Goal: Task Accomplishment & Management: Complete application form

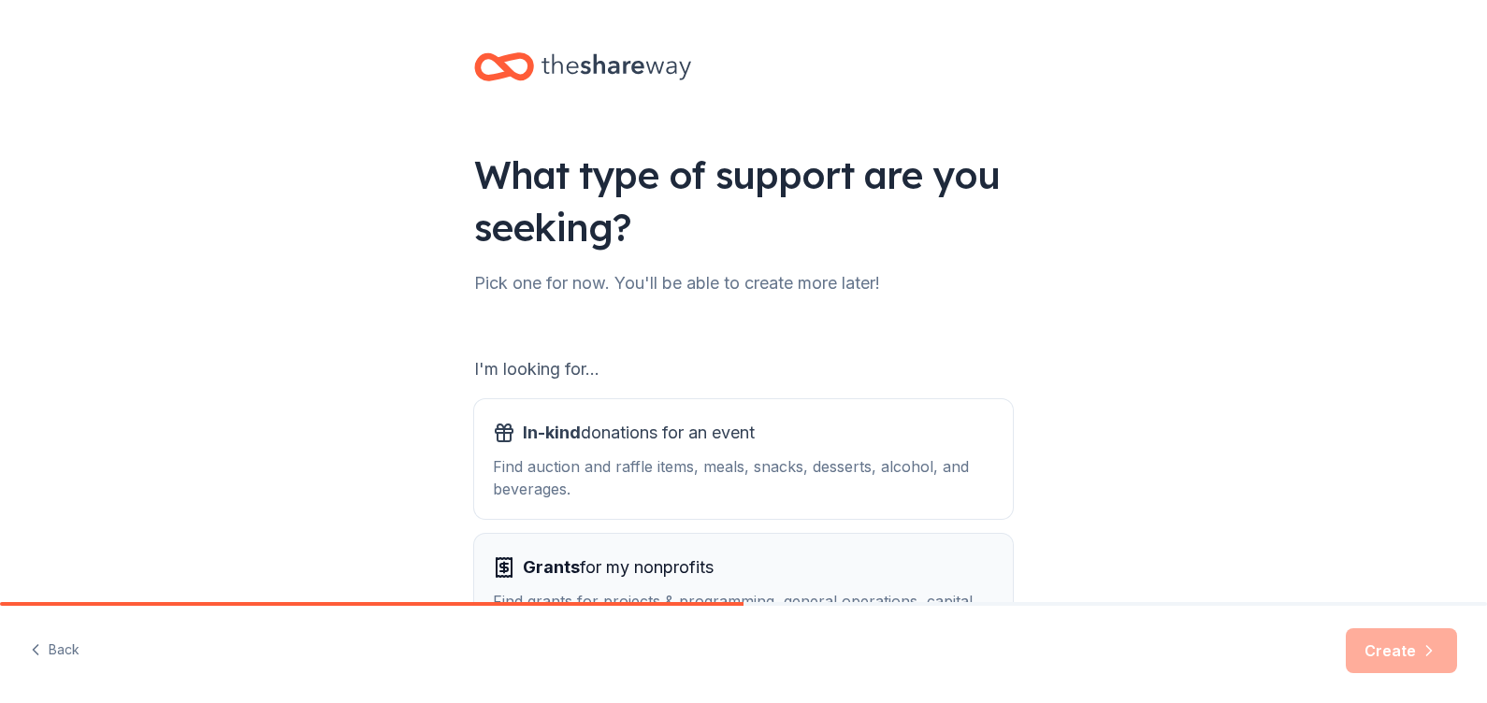
scroll to position [152, 0]
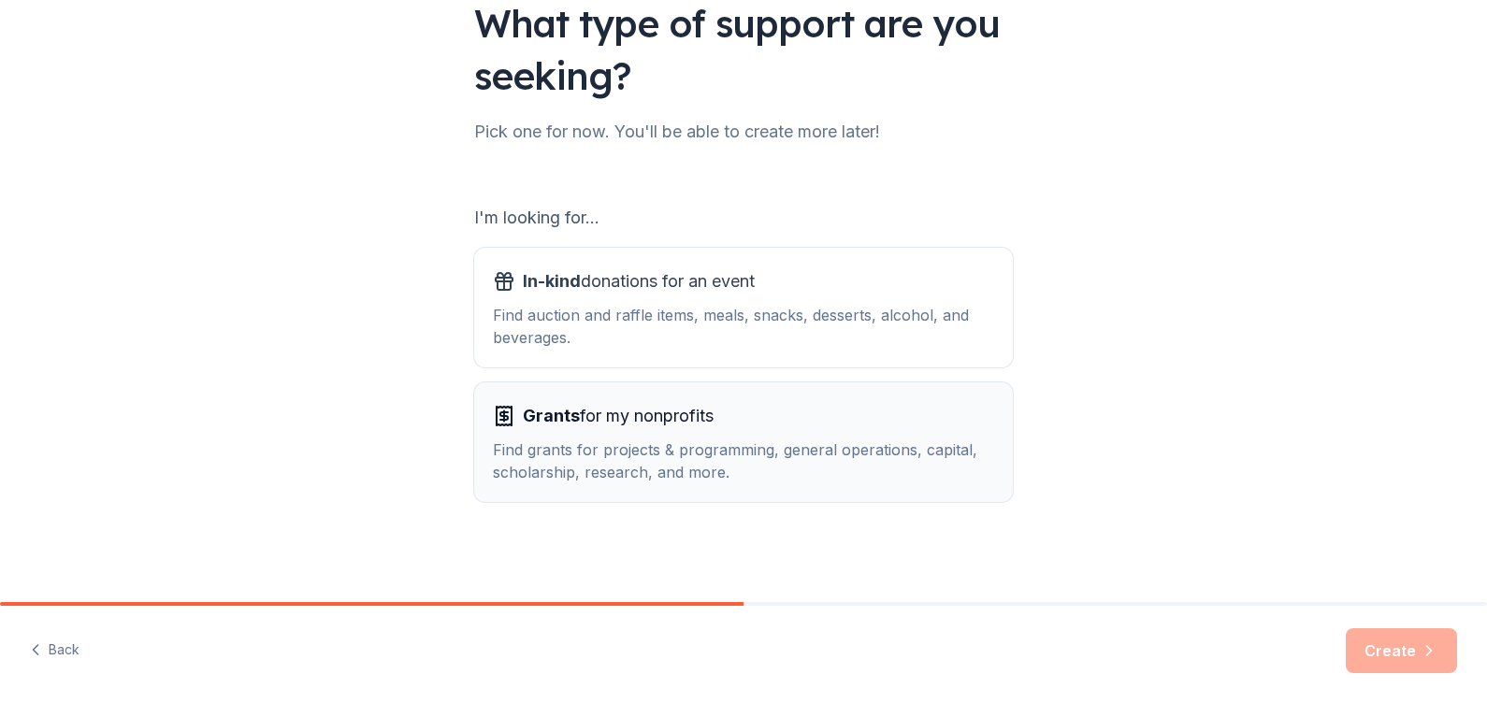
click at [535, 421] on span "Grants" at bounding box center [551, 416] width 57 height 20
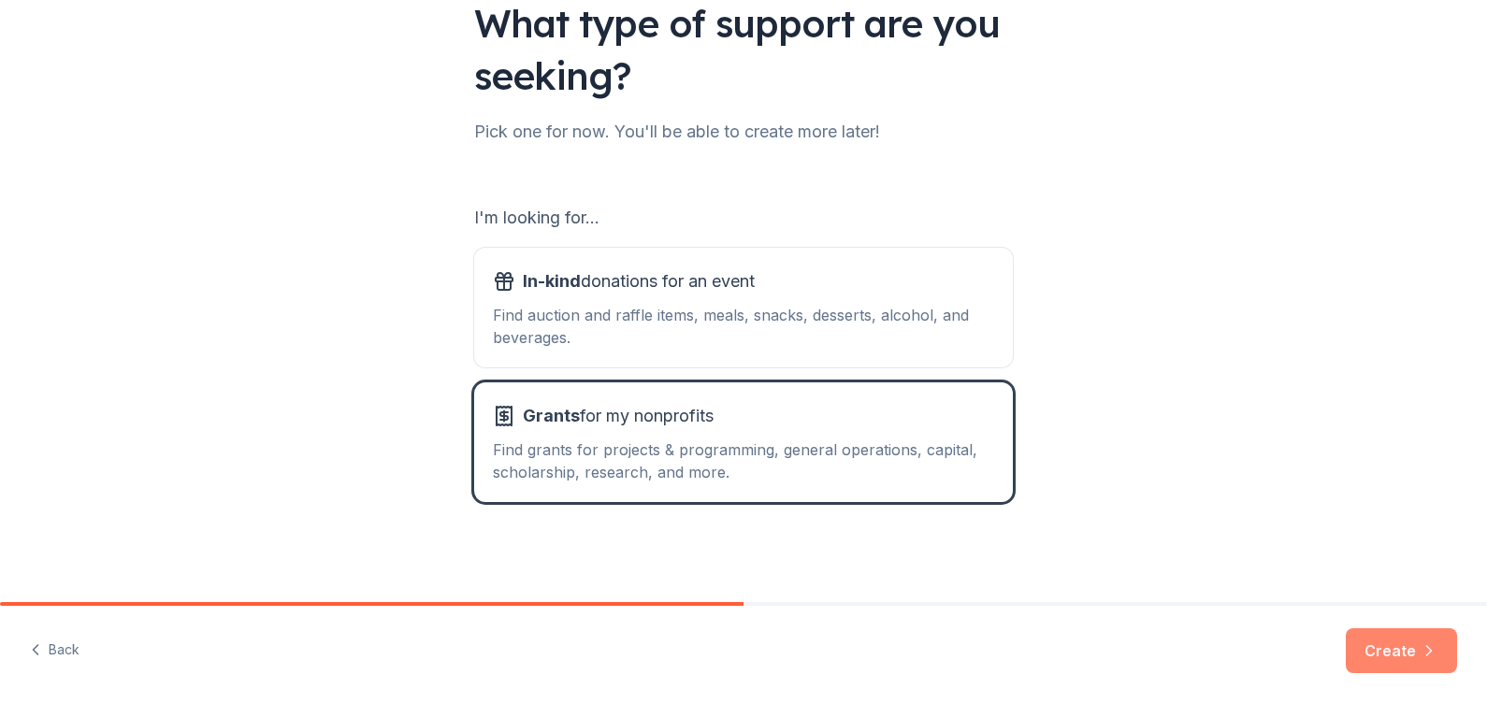
click at [1385, 660] on button "Create" at bounding box center [1401, 650] width 111 height 45
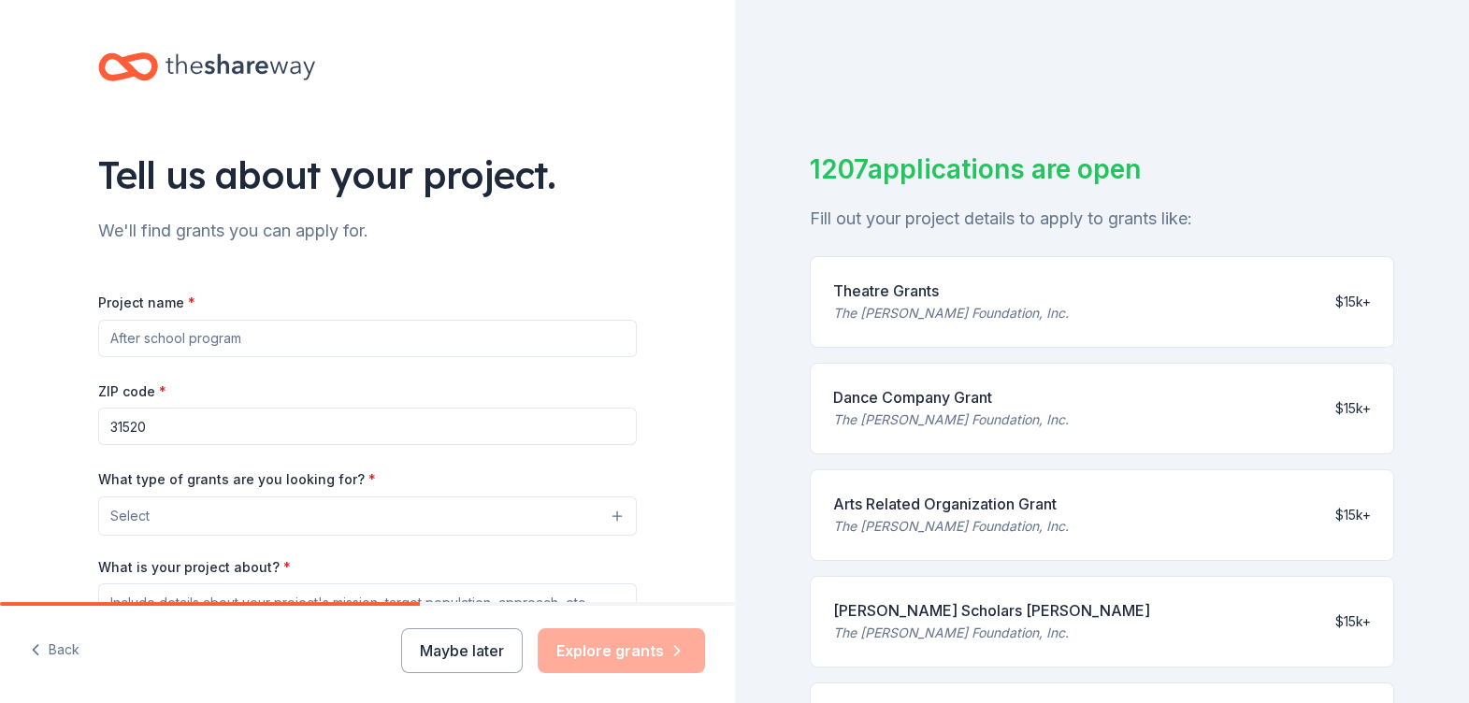
click at [143, 337] on input "Project name *" at bounding box center [367, 338] width 539 height 37
type input "P"
type input "s"
type input "Socialization and education for disabled and nuerodivergent adults"
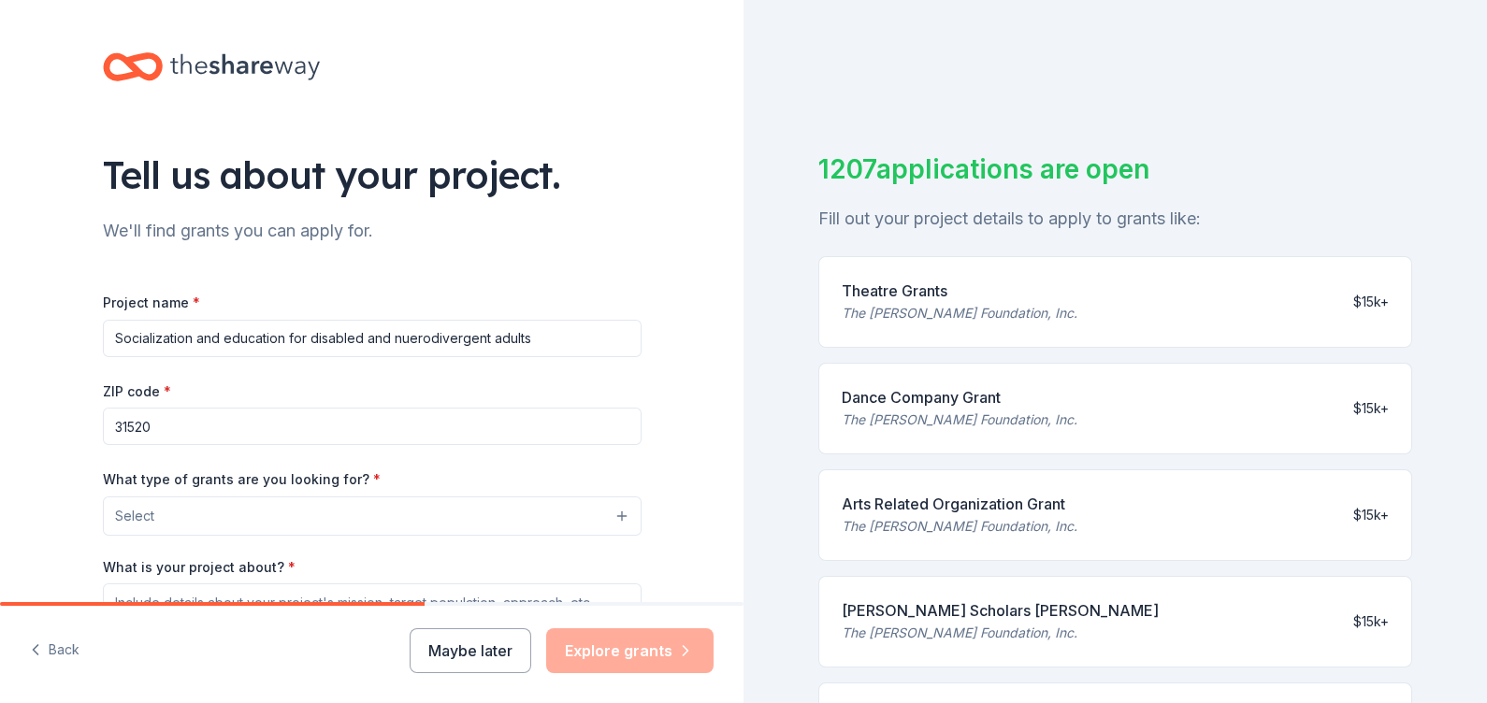
click at [612, 516] on button "Select" at bounding box center [372, 516] width 539 height 39
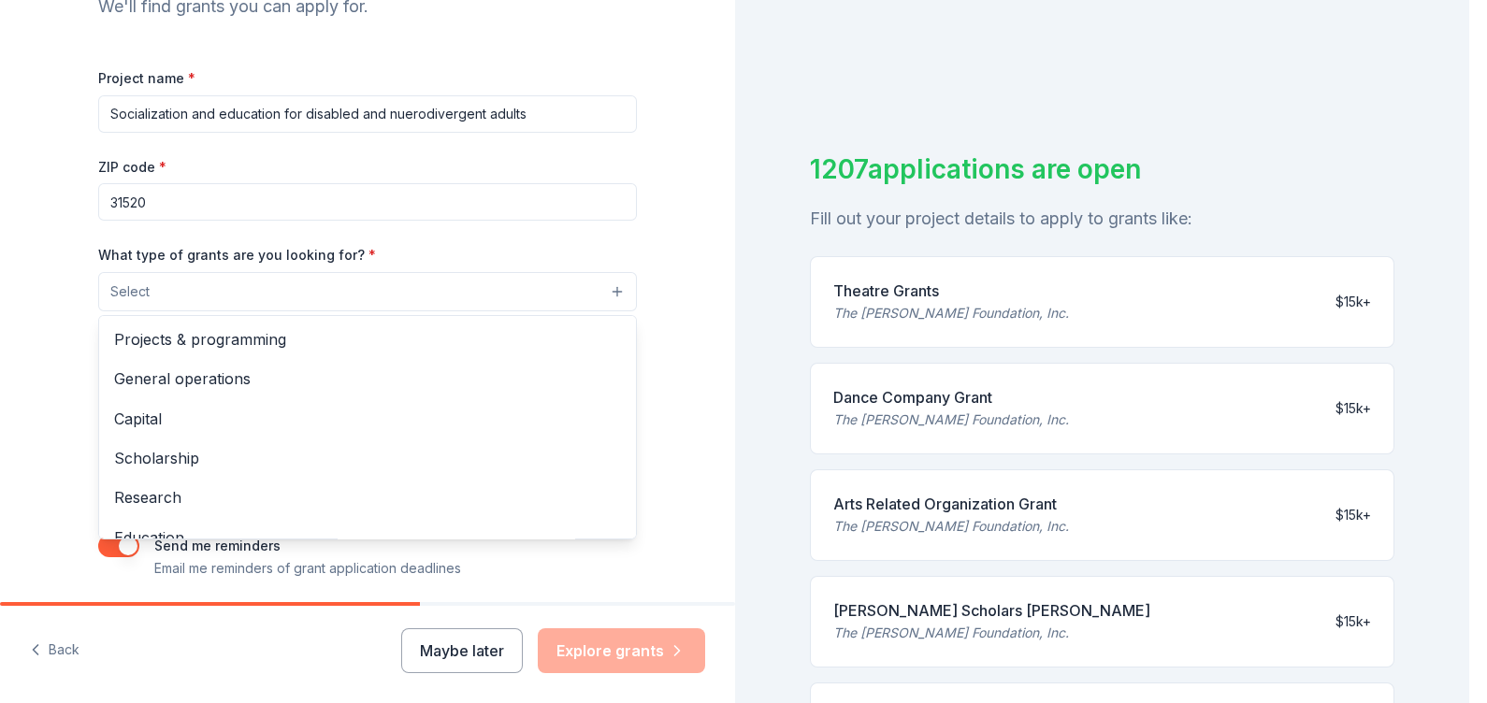
scroll to position [233, 0]
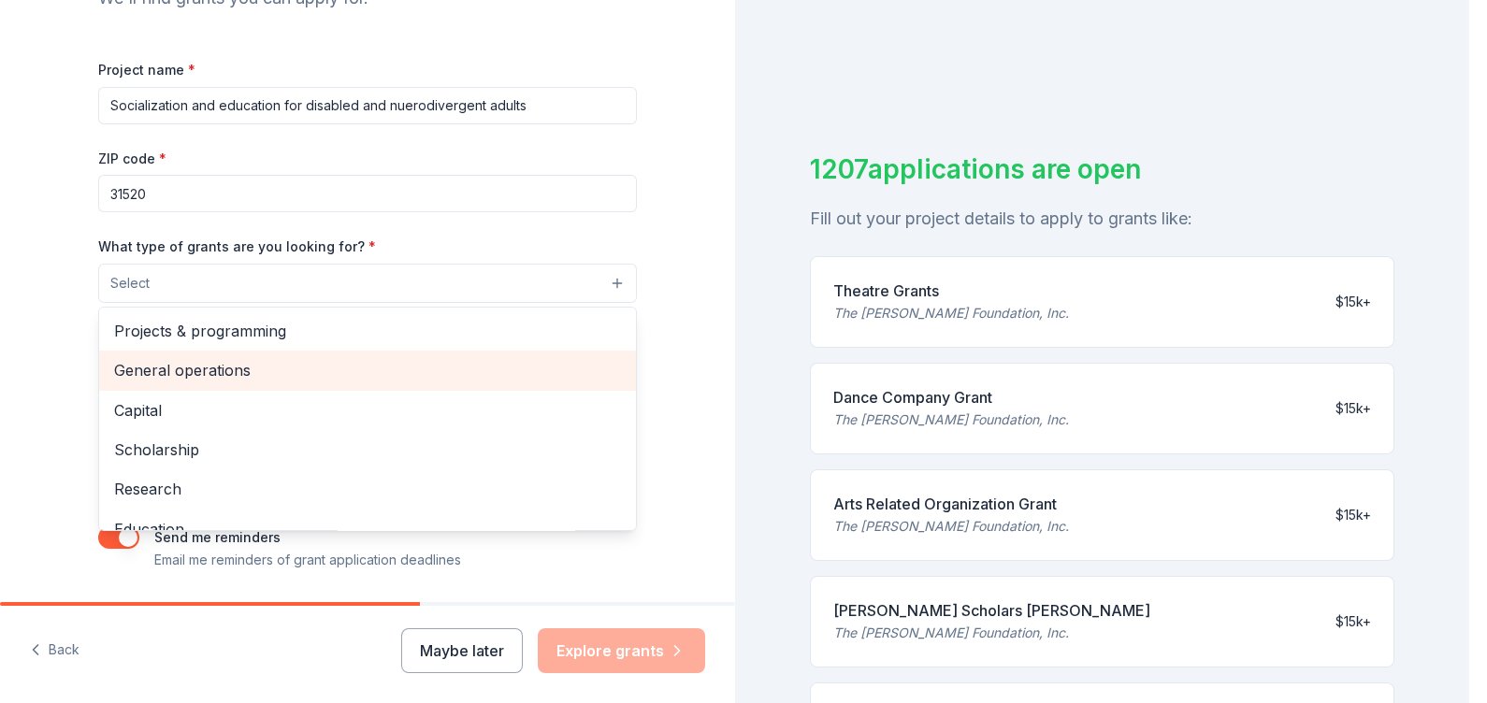
click at [182, 358] on span "General operations" at bounding box center [367, 370] width 507 height 24
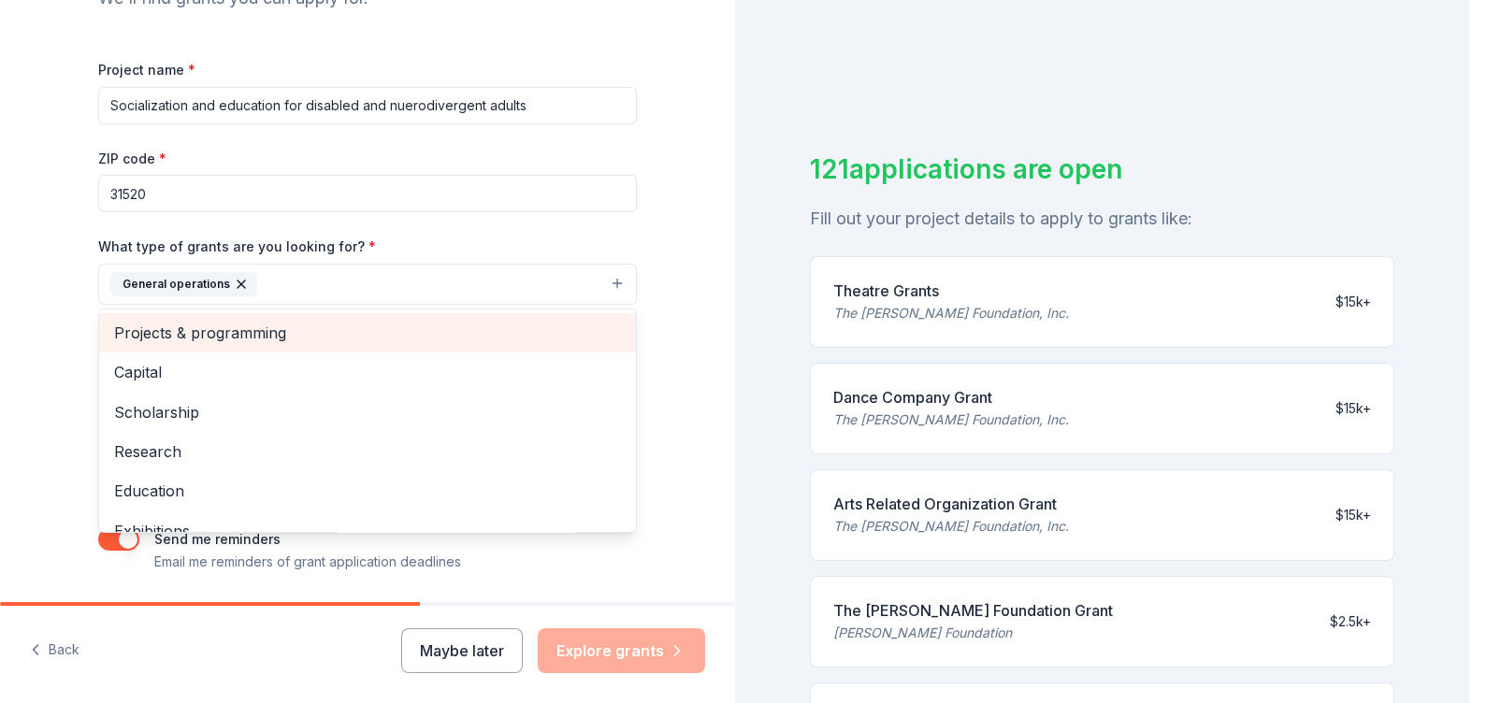
click at [181, 337] on span "Projects & programming" at bounding box center [367, 333] width 507 height 24
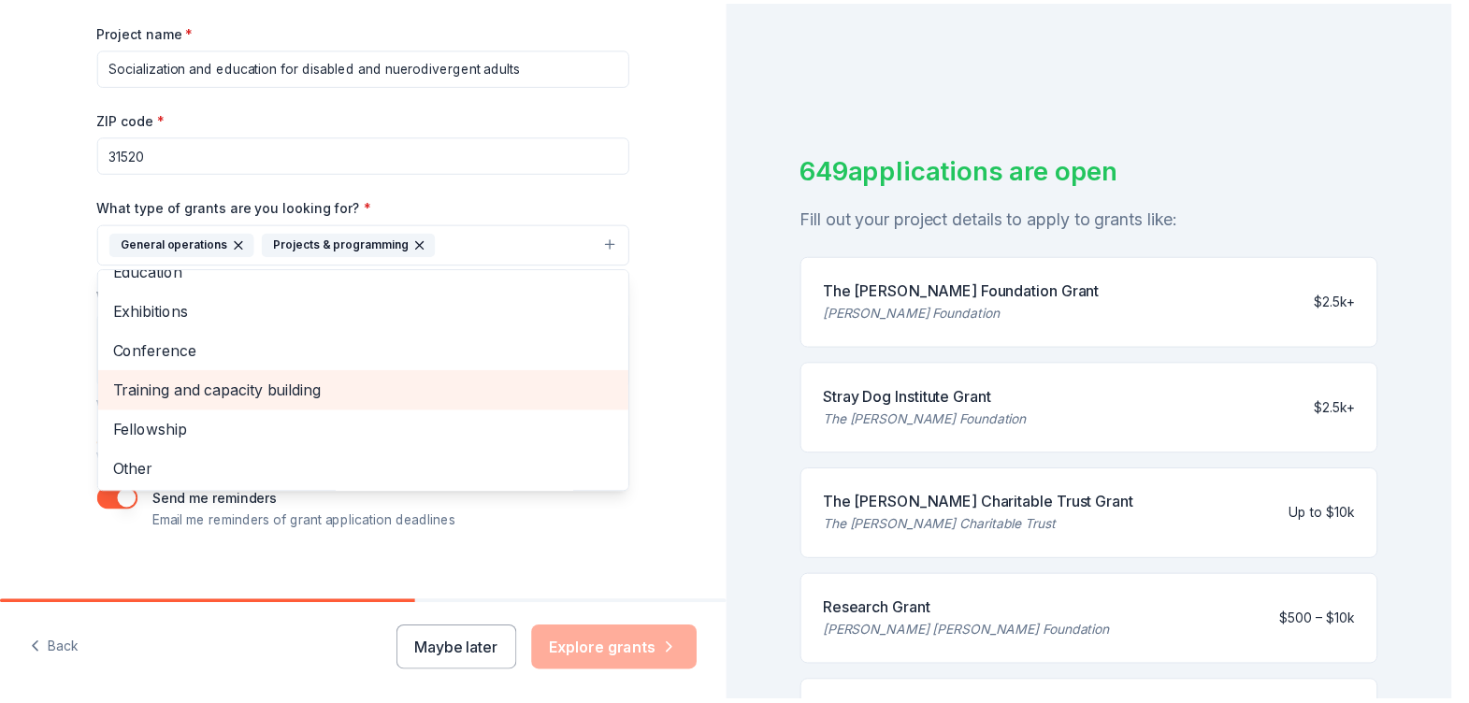
scroll to position [294, 0]
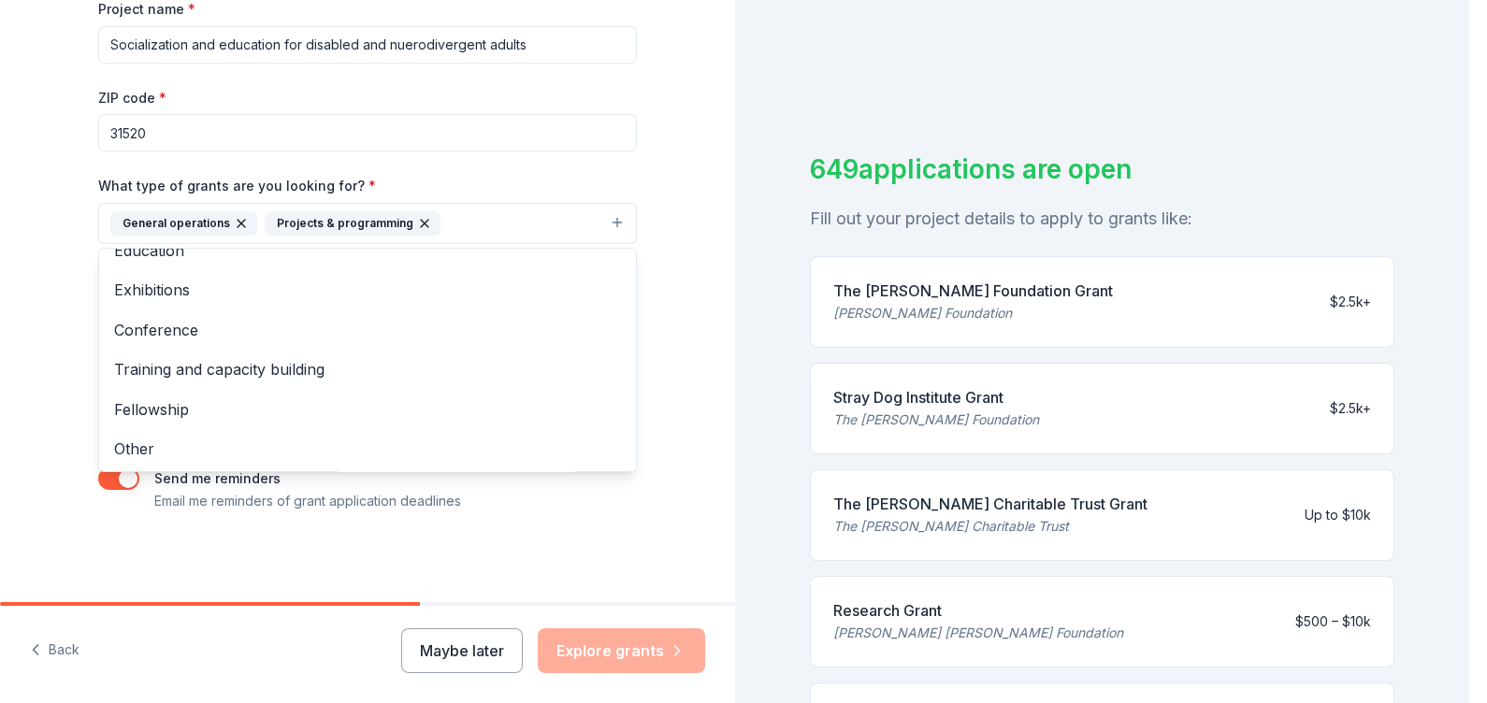
click at [538, 533] on div "Tell us about your project. We'll find grants you can apply for. Project name *…" at bounding box center [367, 154] width 599 height 896
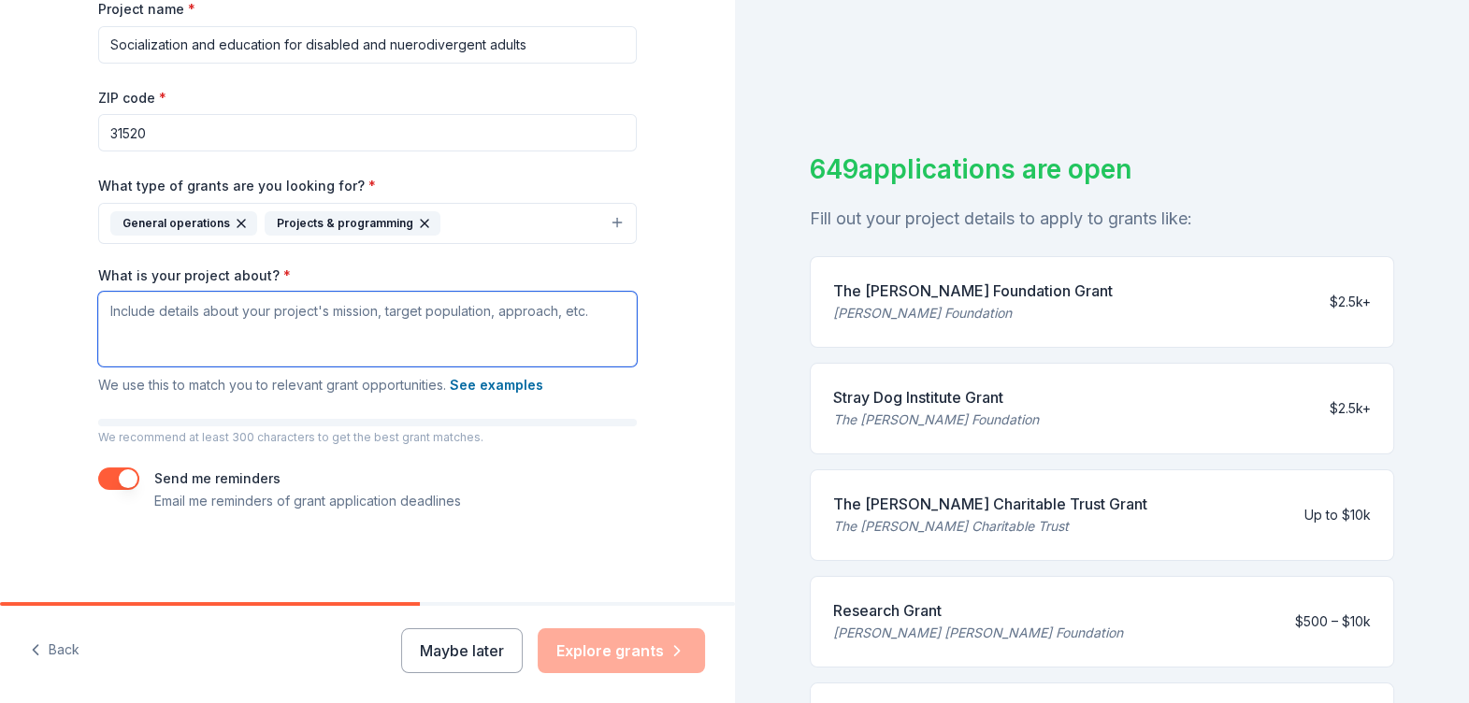
click at [103, 316] on textarea "What is your project about? *" at bounding box center [367, 329] width 539 height 75
